Goal: Task Accomplishment & Management: Manage account settings

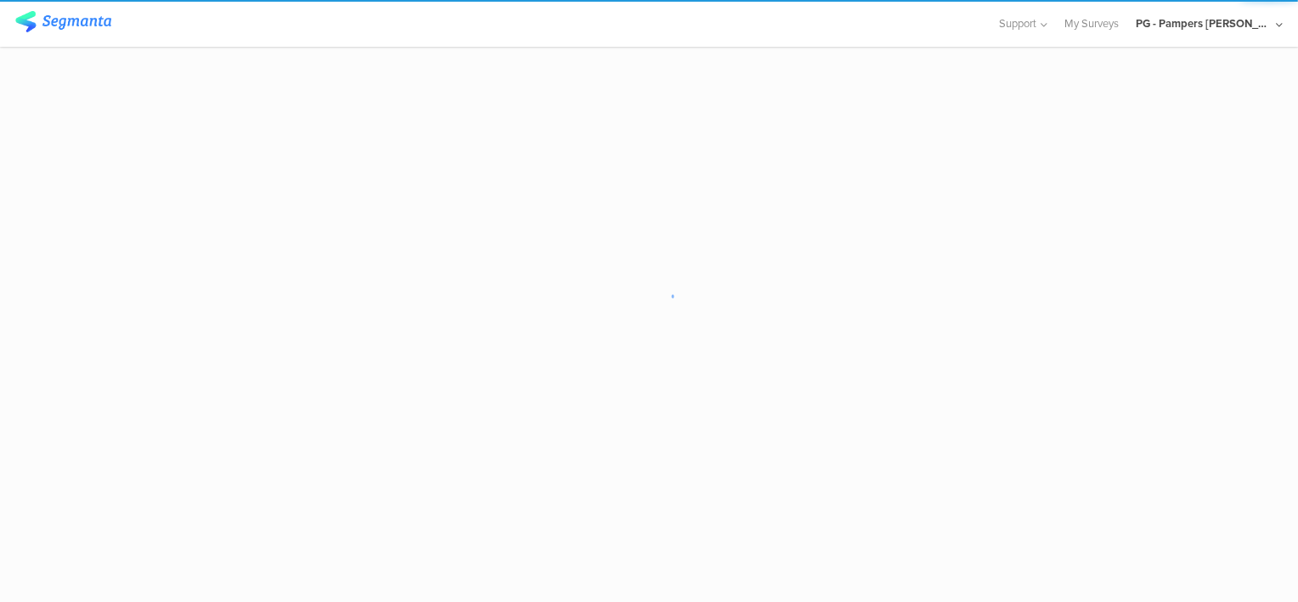
click at [977, 233] on sg-loader-overlay at bounding box center [649, 301] width 1298 height 602
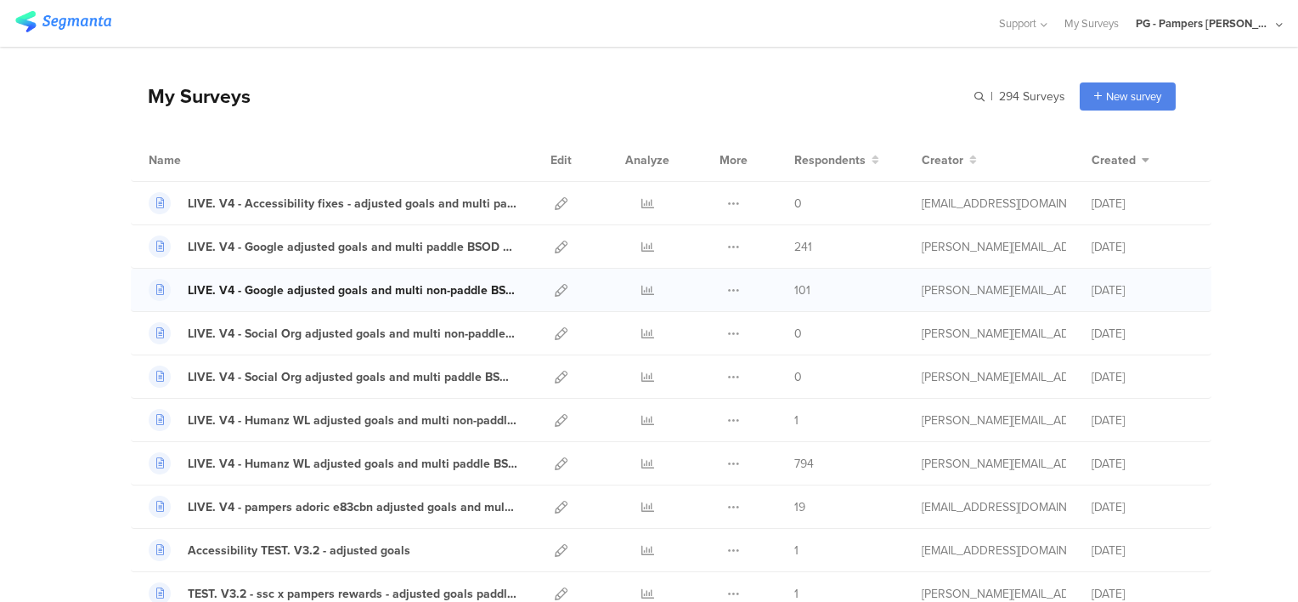
scroll to position [85, 0]
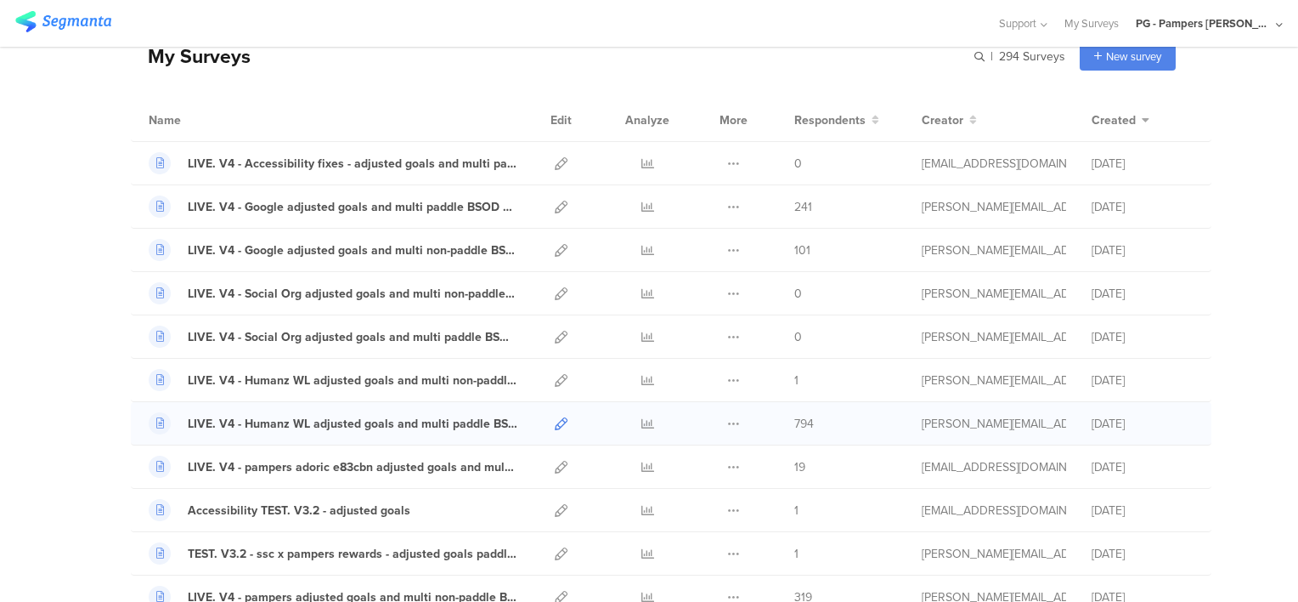
click at [555, 420] on icon at bounding box center [561, 423] width 13 height 13
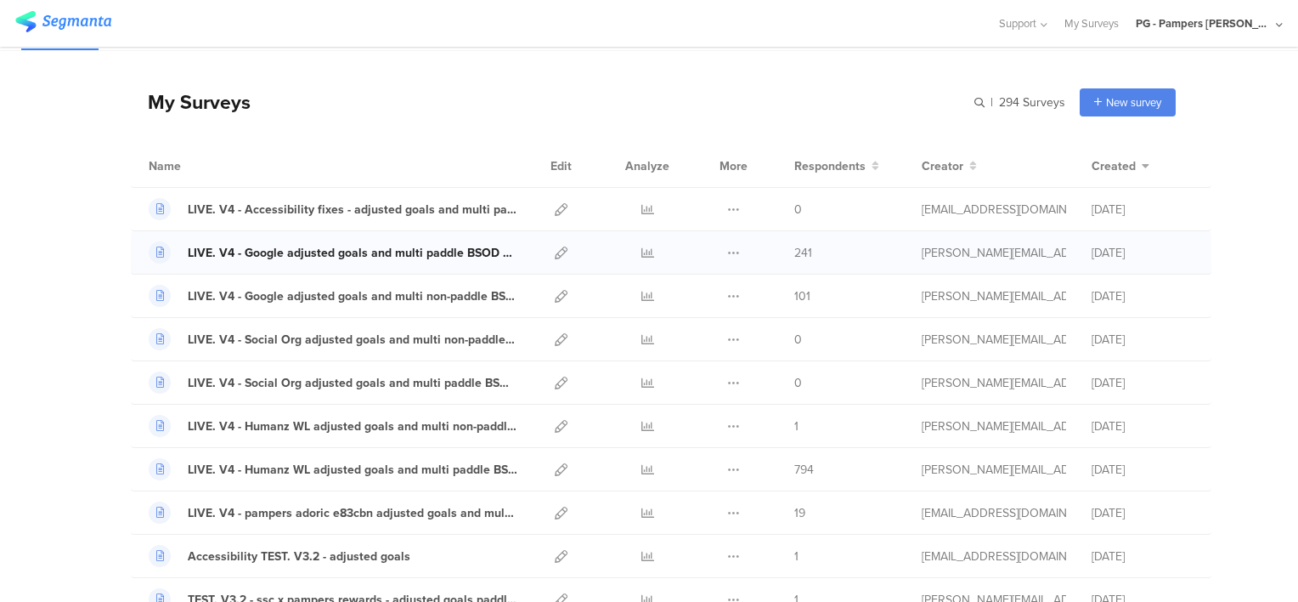
scroll to position [0, 0]
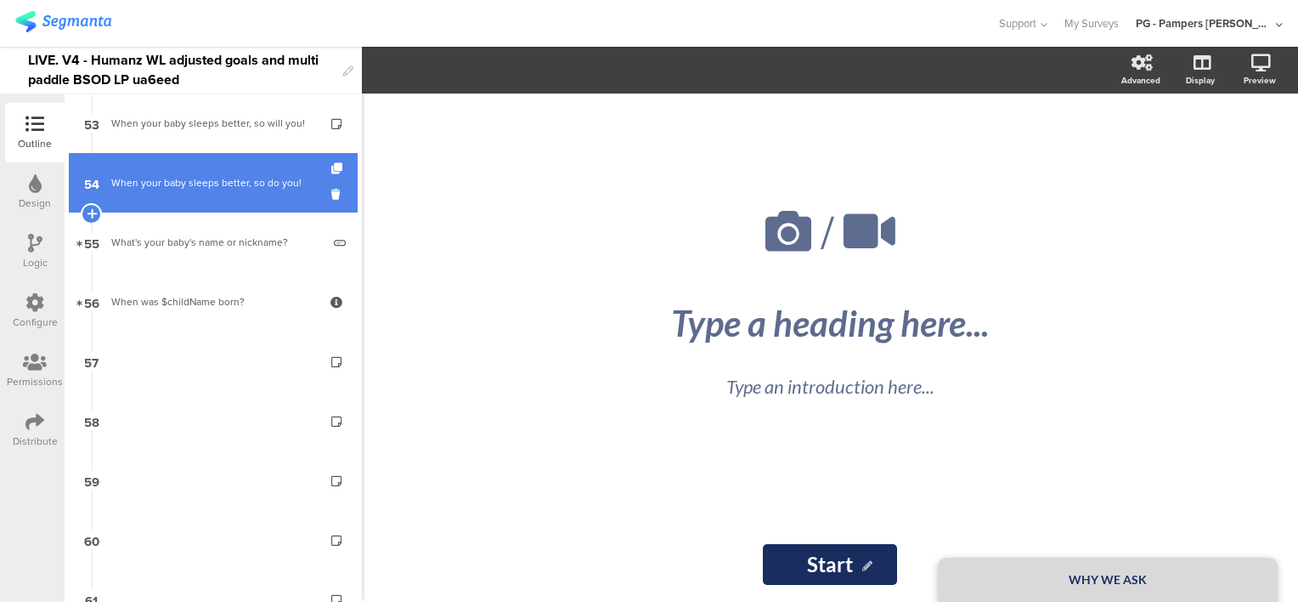
scroll to position [2998, 0]
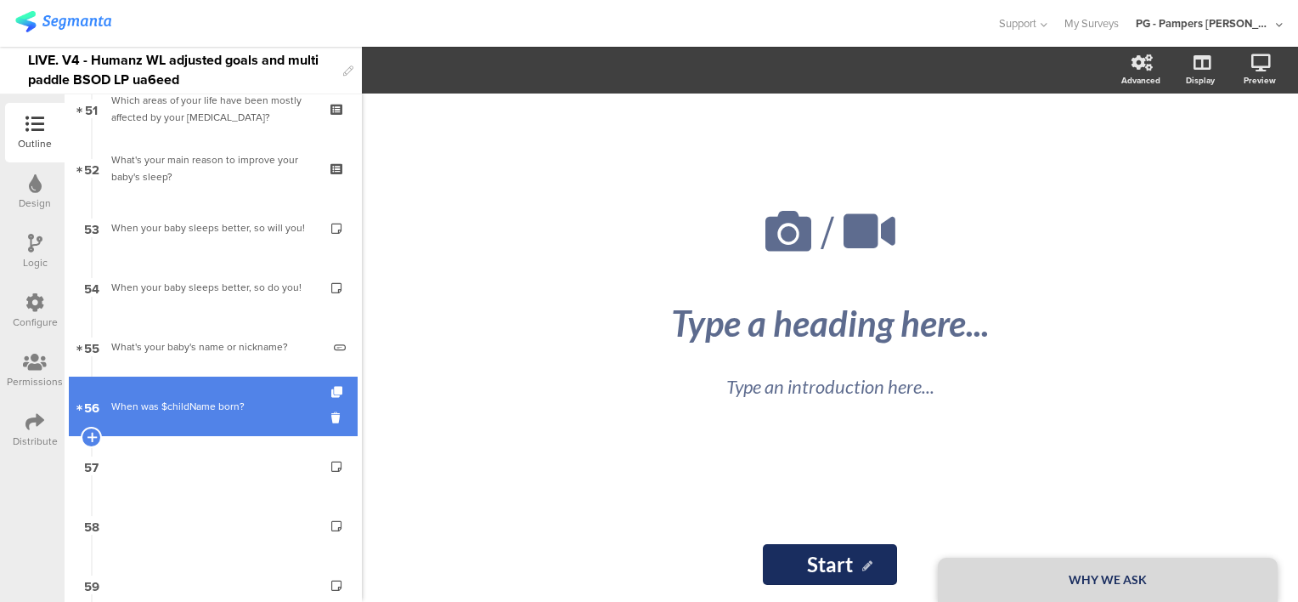
click at [246, 383] on link "56 When was $childName born?" at bounding box center [213, 405] width 289 height 59
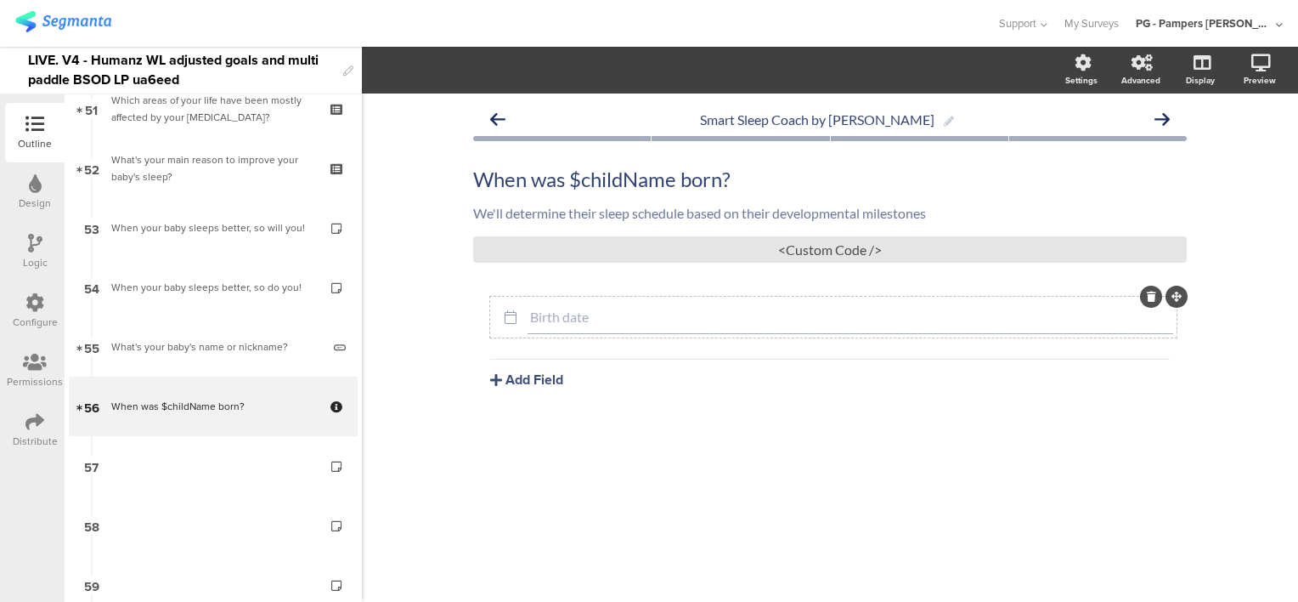
click at [642, 319] on input "Birth date" at bounding box center [850, 316] width 641 height 16
click at [578, 76] on span "Date range" at bounding box center [568, 70] width 68 height 20
click at [510, 69] on button "Field options" at bounding box center [460, 70] width 100 height 37
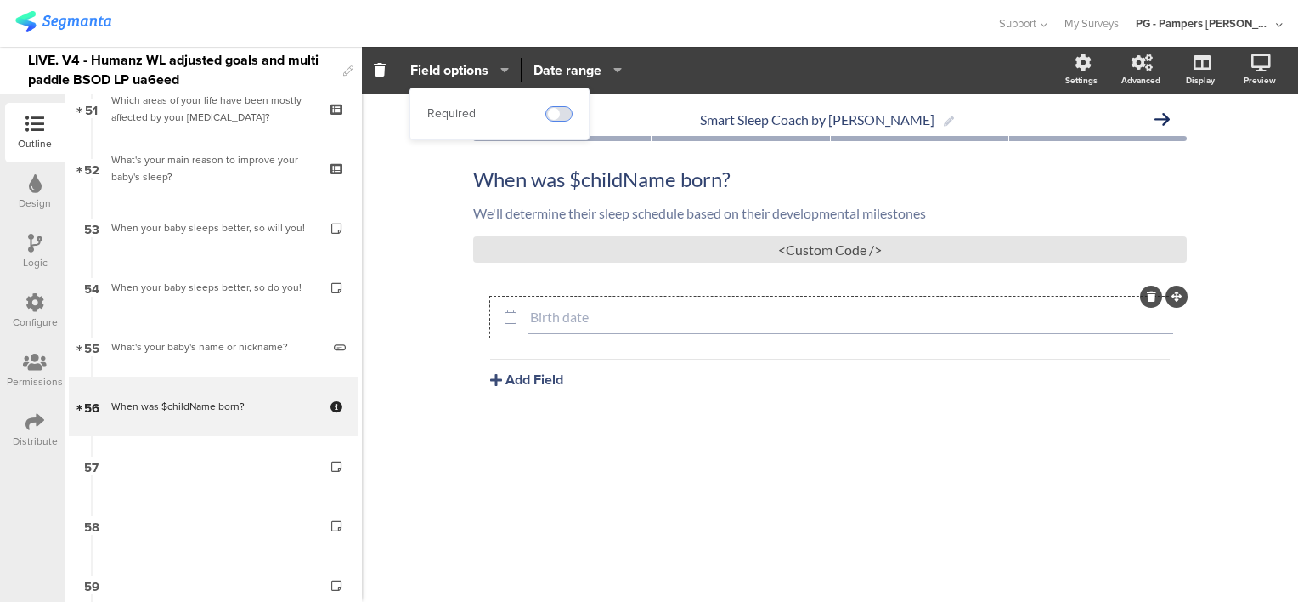
click at [557, 109] on span at bounding box center [558, 114] width 25 height 14
click at [659, 440] on div "Birth date Add Field Text Name URL Email Date Phone number Dropdown US State Co…" at bounding box center [830, 383] width 714 height 173
